Goal: Find specific page/section: Find specific page/section

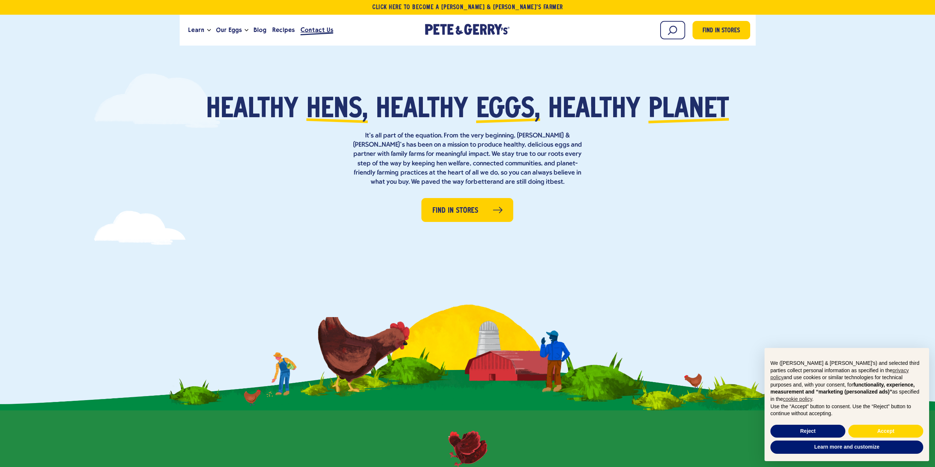
click at [322, 29] on span "Contact Us" at bounding box center [317, 29] width 33 height 9
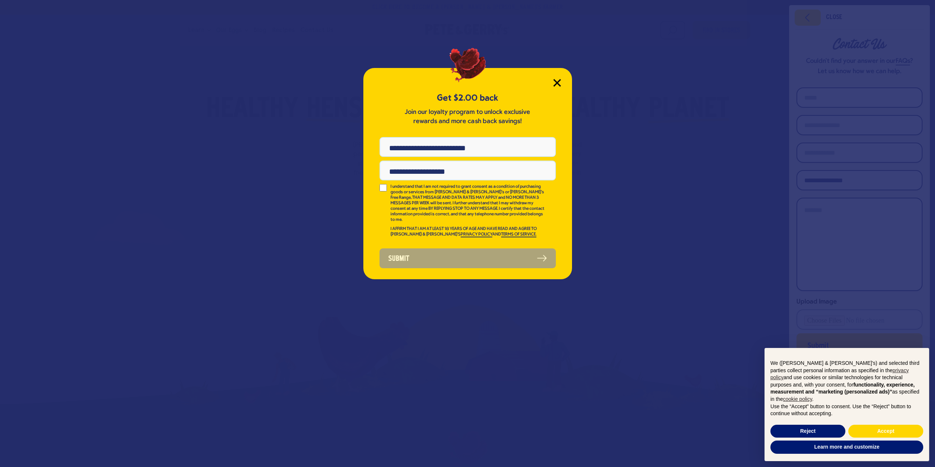
click at [558, 81] on icon "Close Modal" at bounding box center [557, 82] width 7 height 7
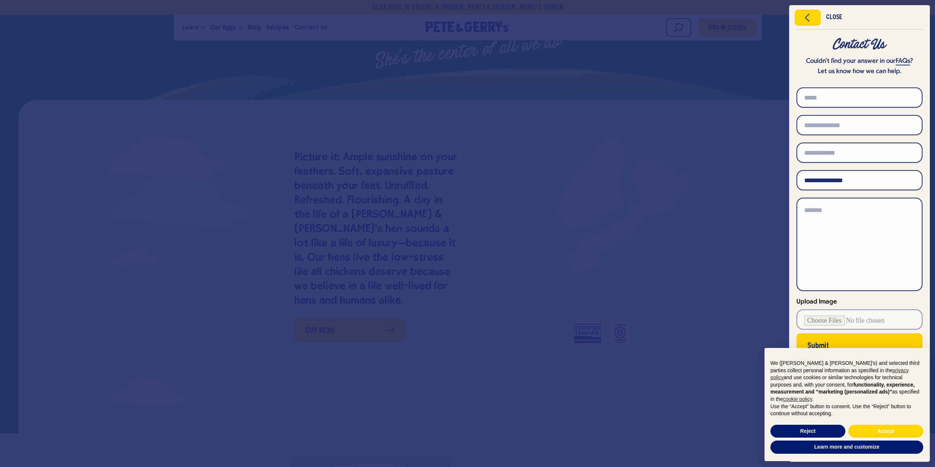
scroll to position [220, 0]
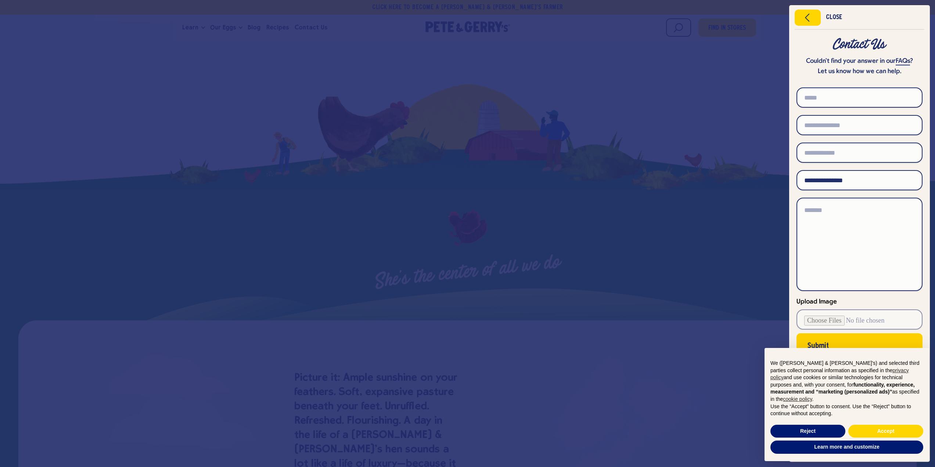
click at [700, 242] on div at bounding box center [467, 233] width 935 height 467
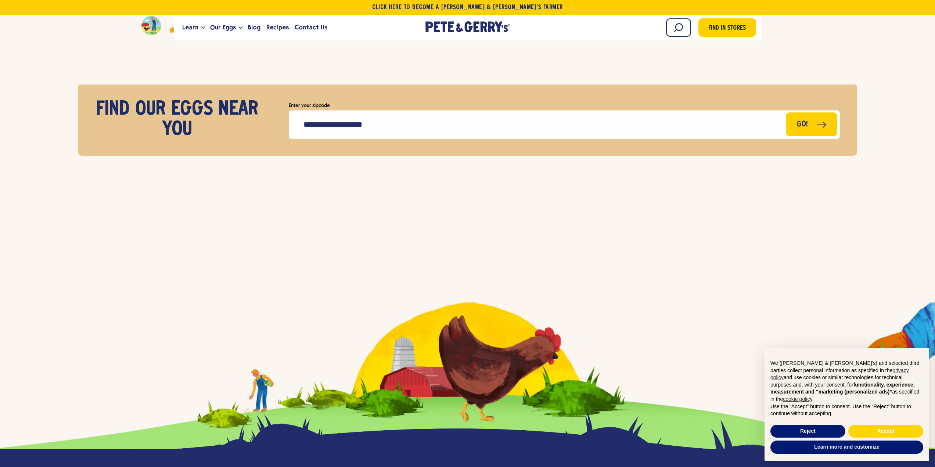
scroll to position [3300, 0]
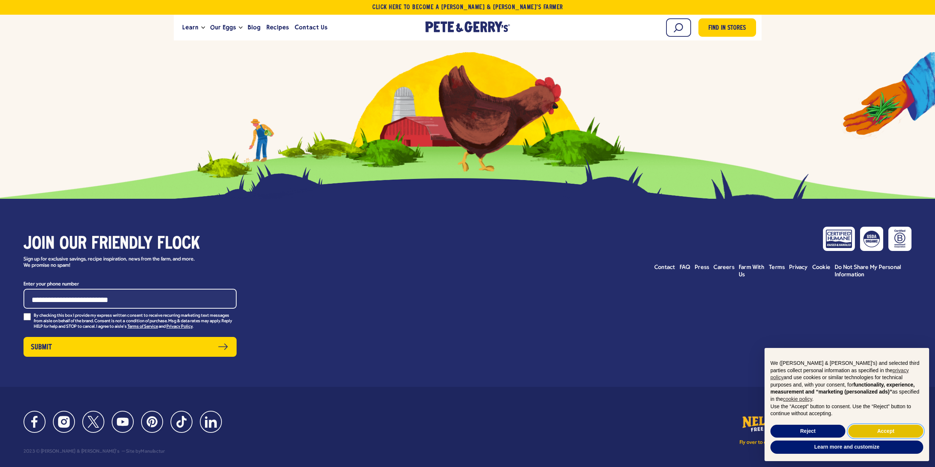
click at [866, 431] on button "Accept" at bounding box center [886, 431] width 75 height 13
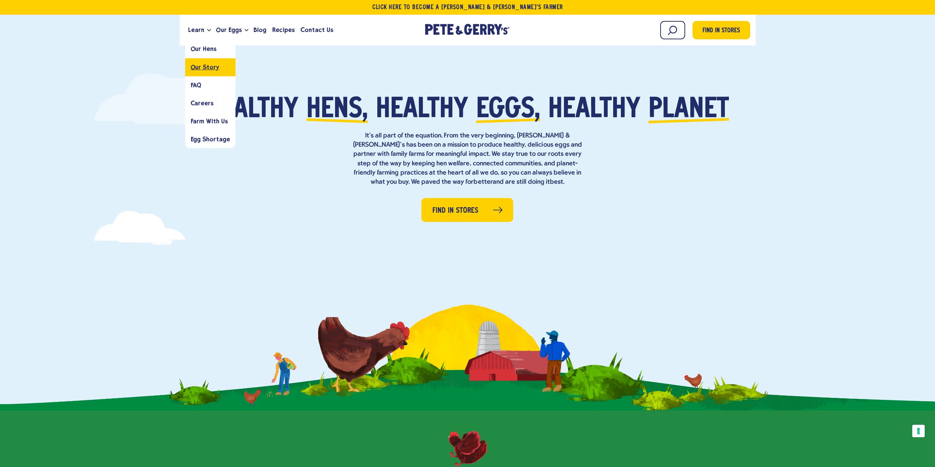
click at [208, 71] on link "Our Story" at bounding box center [210, 67] width 50 height 18
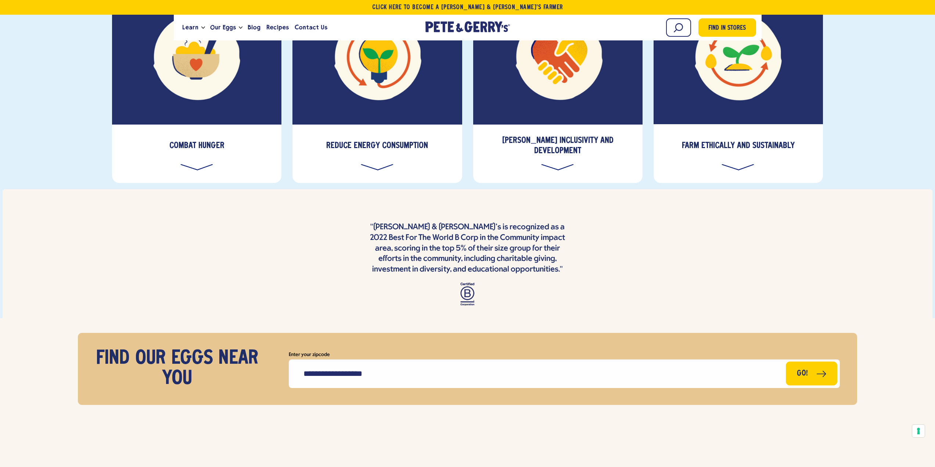
scroll to position [2719, 0]
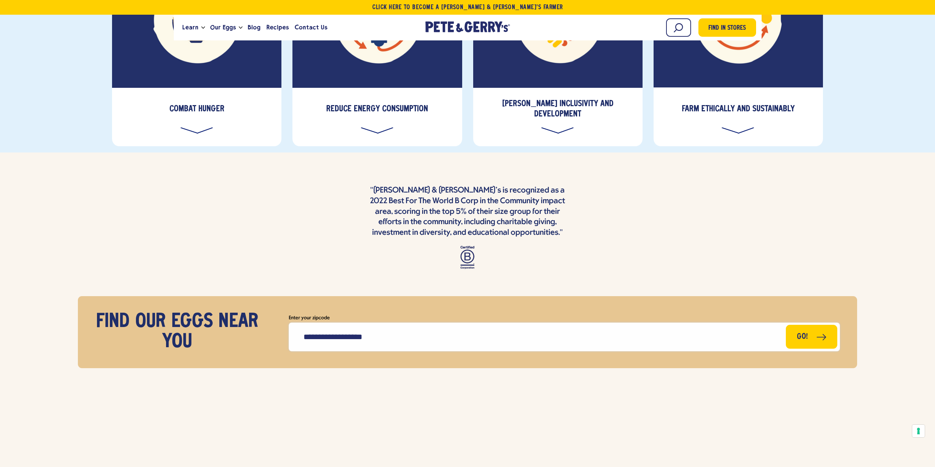
drag, startPoint x: 394, startPoint y: 257, endPoint x: 399, endPoint y: 255, distance: 4.8
click at [394, 323] on input "Enter your zipcode" at bounding box center [564, 337] width 551 height 29
type input "*****"
click at [786, 325] on button "Go!" at bounding box center [811, 337] width 51 height 24
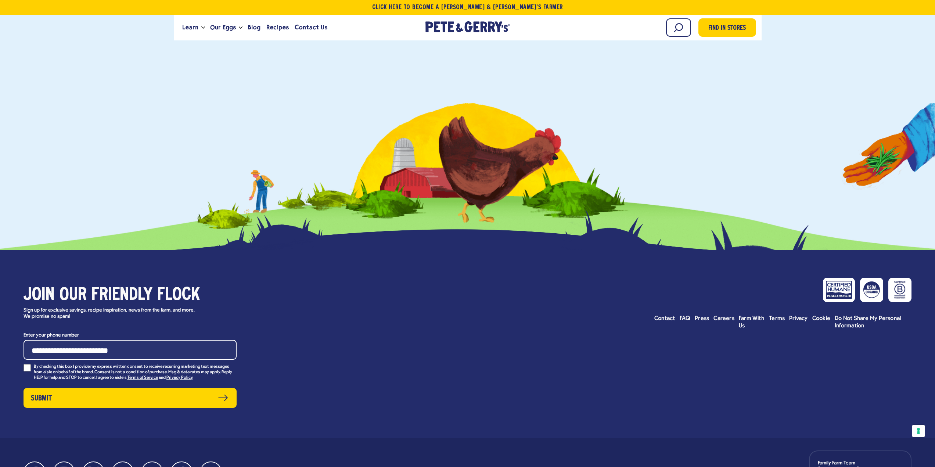
scroll to position [721, 0]
